Goal: Task Accomplishment & Management: Use online tool/utility

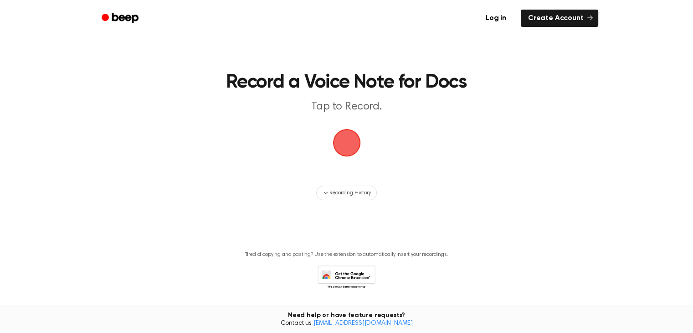
click at [354, 146] on span "button" at bounding box center [347, 143] width 28 height 28
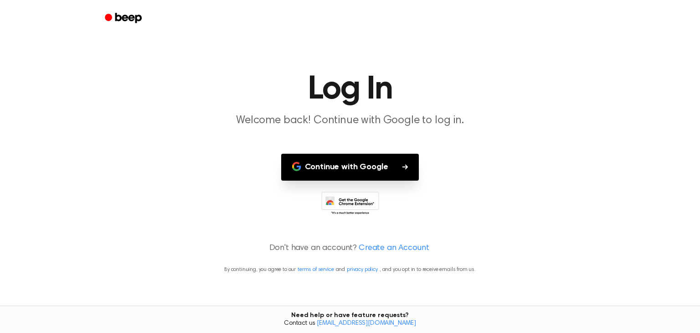
click at [361, 161] on button "Continue with Google" at bounding box center [350, 167] width 138 height 27
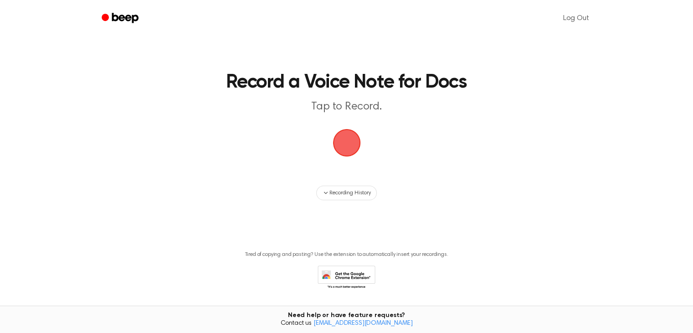
click at [345, 145] on span "button" at bounding box center [347, 143] width 34 height 34
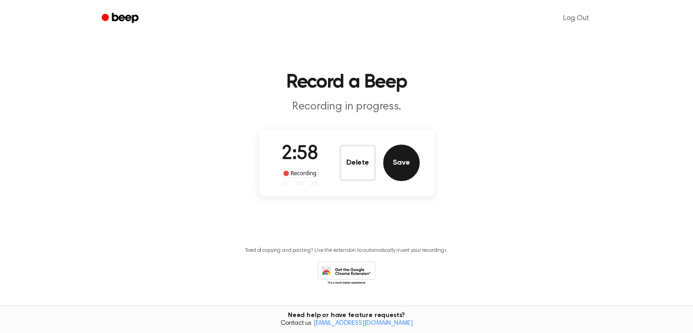
click at [394, 162] on button "Save" at bounding box center [401, 163] width 36 height 36
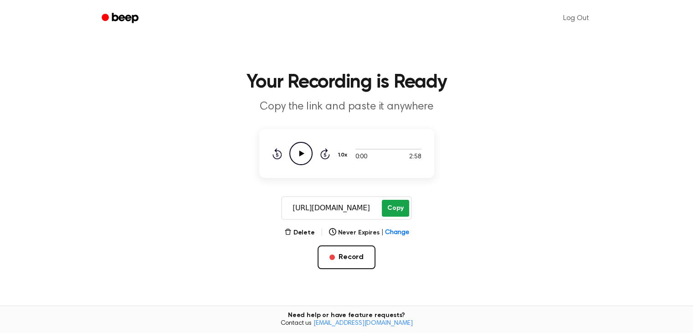
click at [395, 211] on button "Copy" at bounding box center [395, 208] width 27 height 17
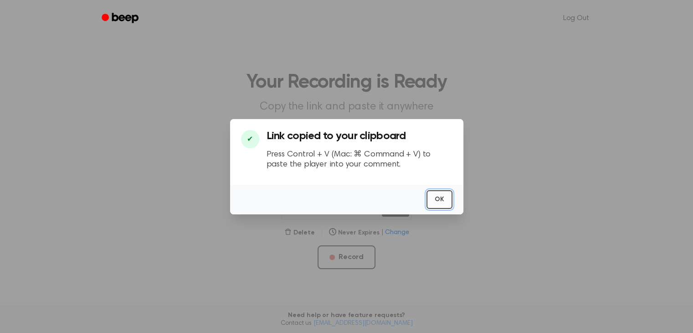
click at [444, 202] on button "OK" at bounding box center [440, 199] width 26 height 19
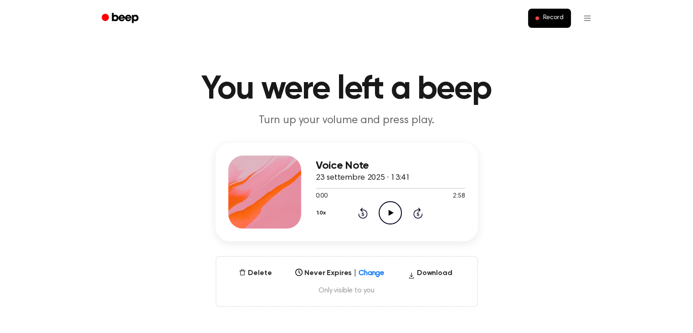
click at [393, 209] on icon "Play Audio" at bounding box center [390, 212] width 23 height 23
click at [469, 243] on div "Voice Note 23 settembre 2025 · 13:41 0:16 2:58 Your browser does not support th…" at bounding box center [346, 225] width 671 height 164
click at [469, 243] on div "Voice Note 23 settembre 2025 · 13:41 0:20 2:58 Your browser does not support th…" at bounding box center [346, 225] width 671 height 164
